Goal: Information Seeking & Learning: Check status

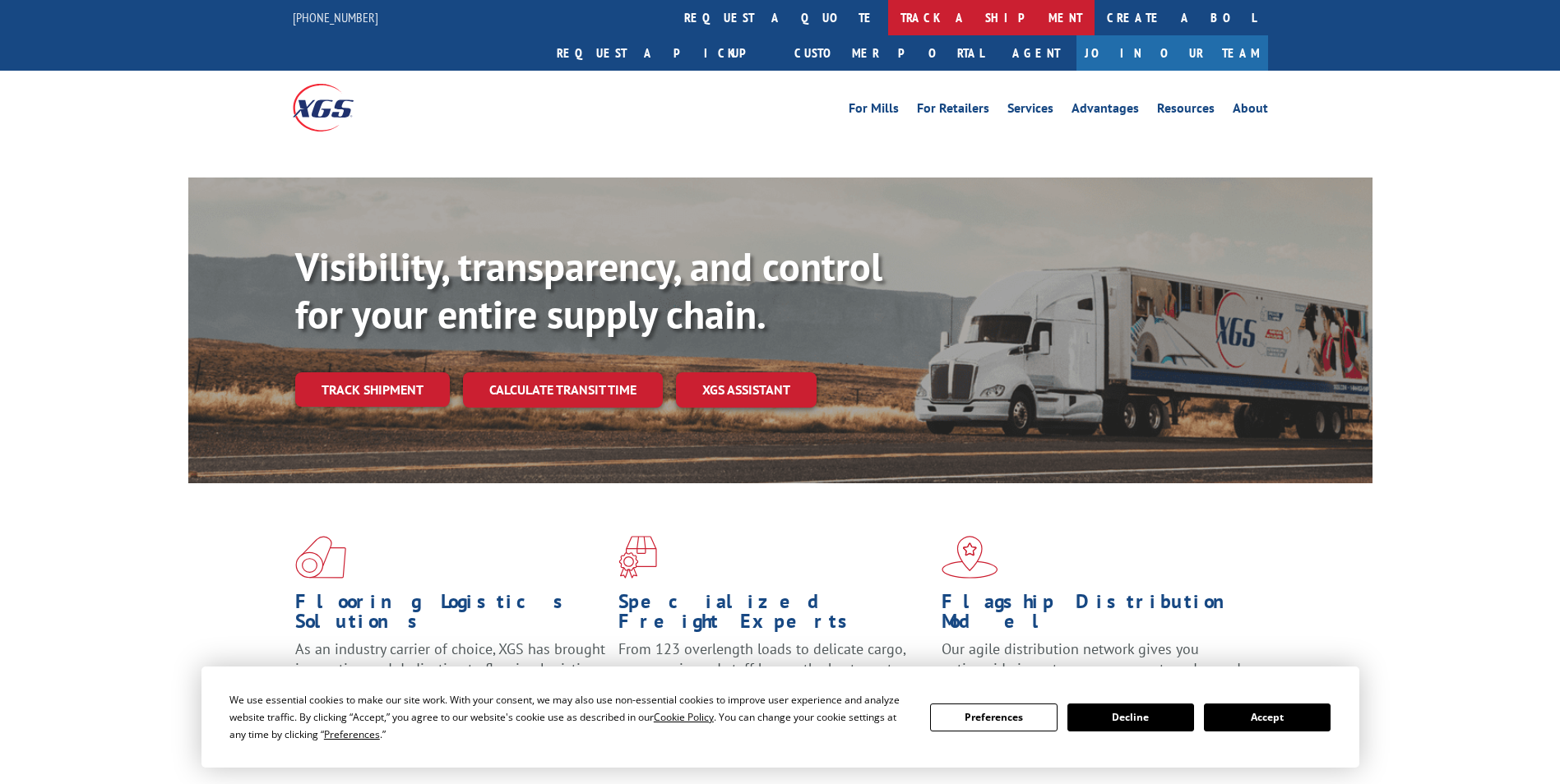
click at [888, 15] on link "track a shipment" at bounding box center [992, 17] width 206 height 36
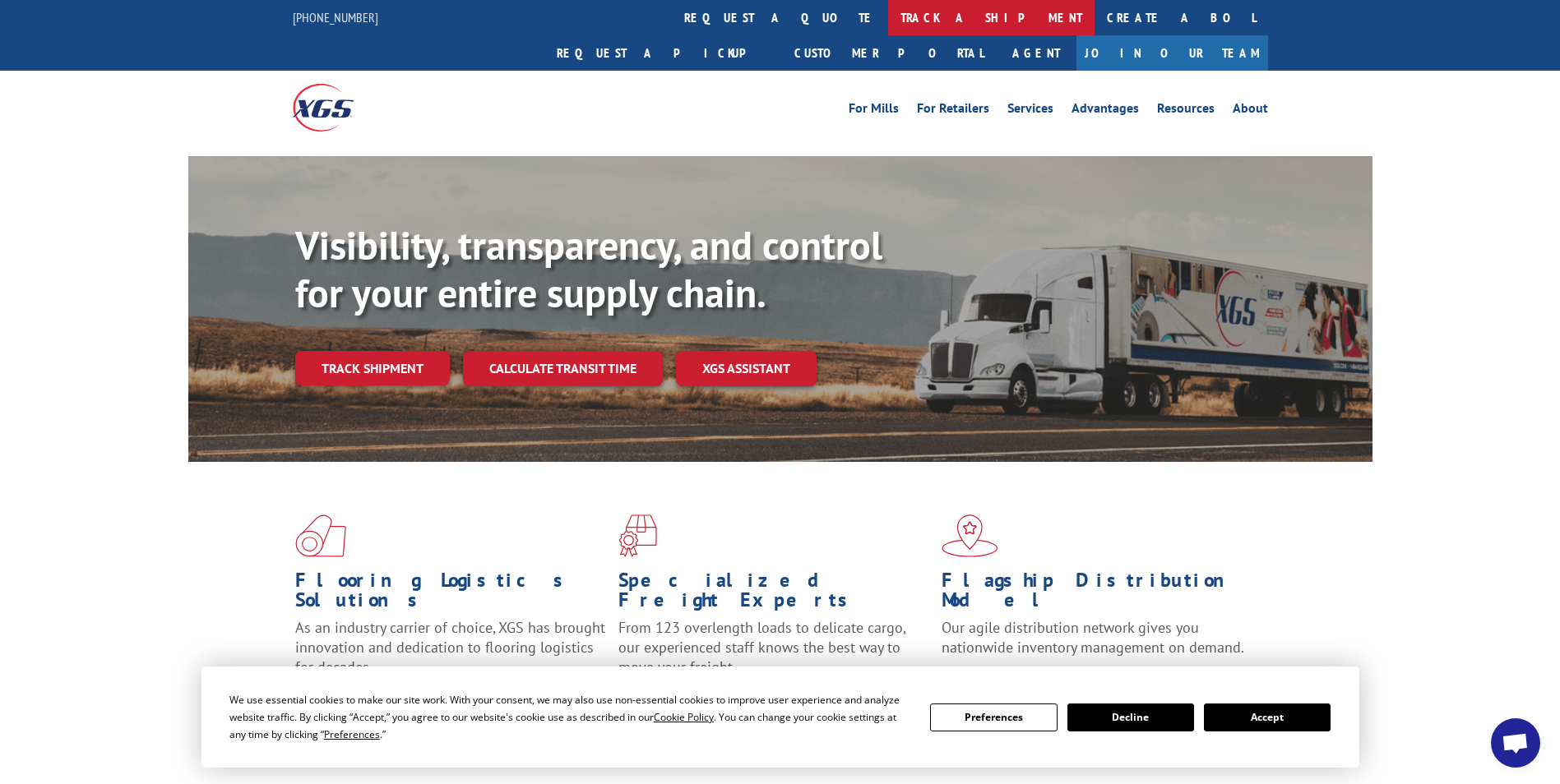
click at [888, 27] on link "track a shipment" at bounding box center [992, 17] width 206 height 36
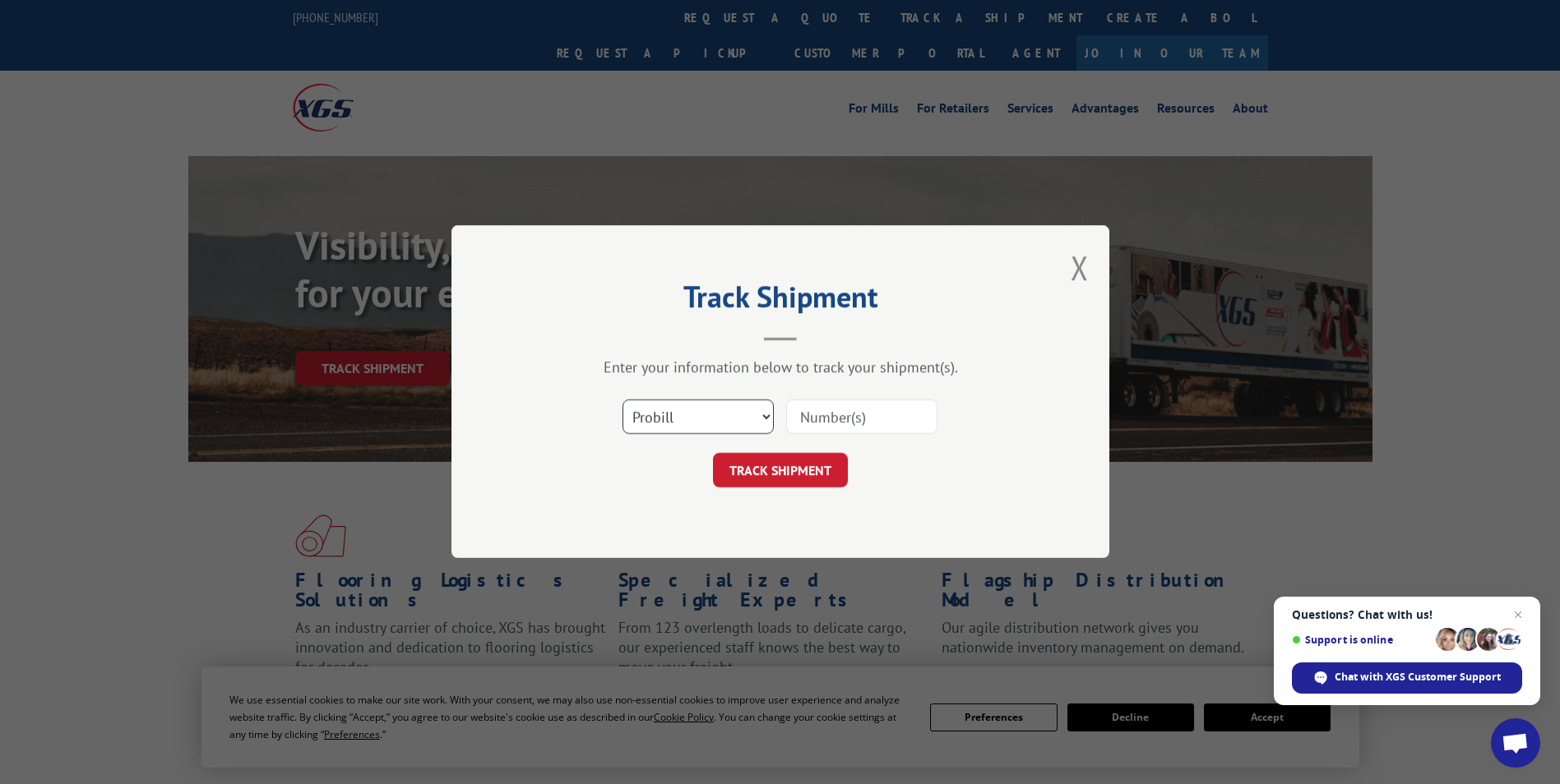
click at [672, 414] on select "Select category... Probill BOL PO" at bounding box center [698, 418] width 151 height 35
select select "bol"
click at [623, 401] on select "Select category... Probill BOL PO" at bounding box center [698, 418] width 151 height 35
click at [890, 422] on input at bounding box center [862, 418] width 151 height 35
paste input "5235679"
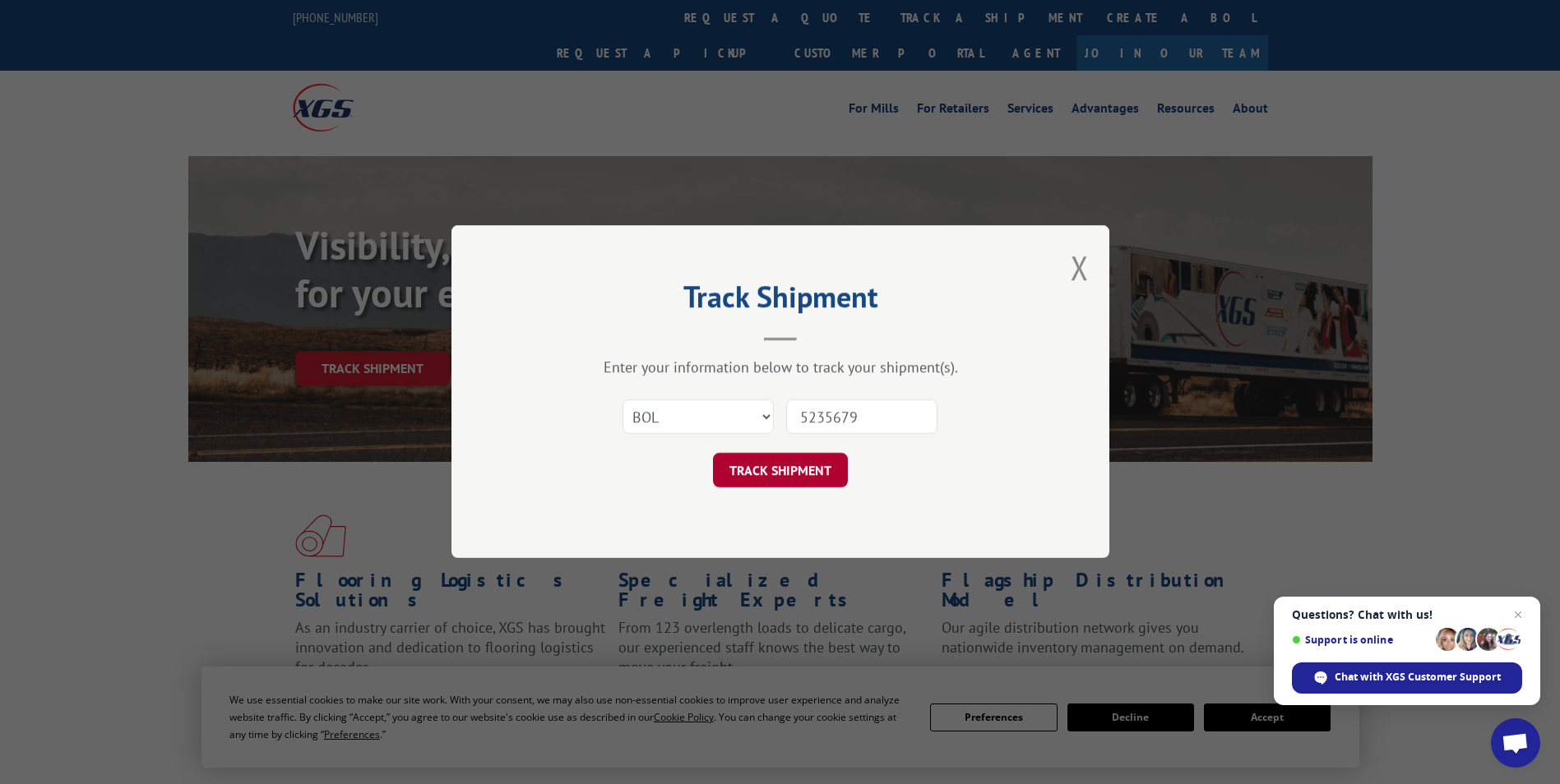
type input "5235679"
click at [777, 480] on button "TRACK SHIPMENT" at bounding box center [780, 471] width 134 height 35
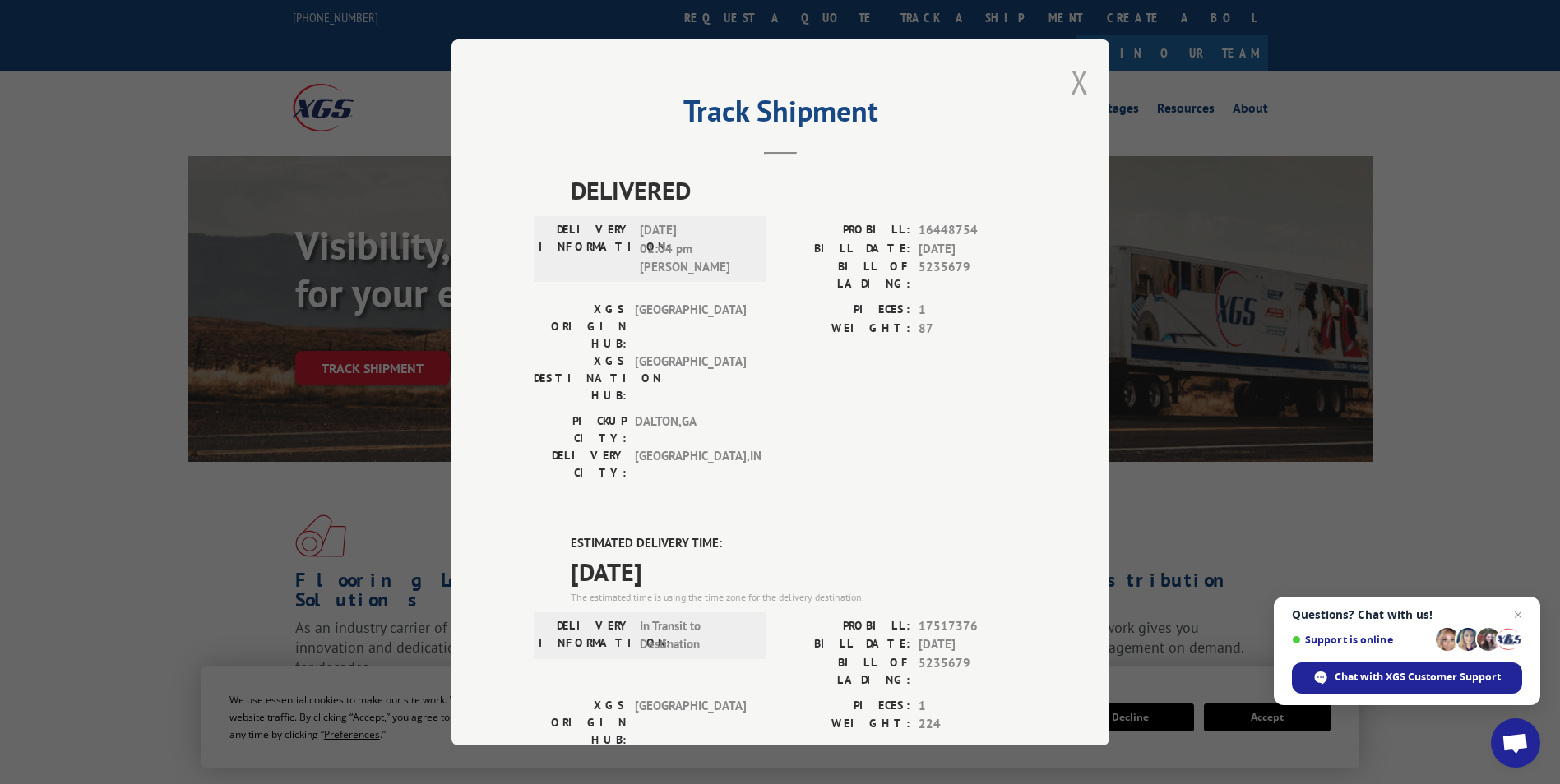
click at [1071, 79] on button "Close modal" at bounding box center [1079, 82] width 18 height 43
